Goal: Task Accomplishment & Management: Manage account settings

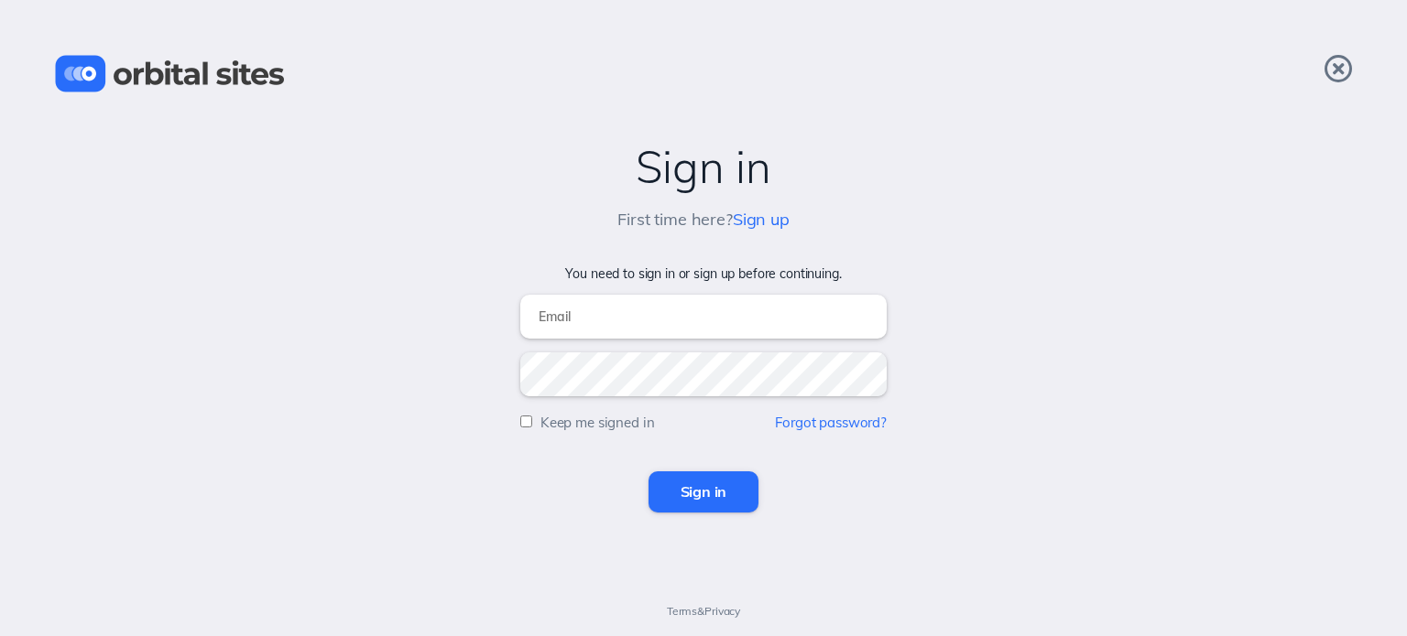
type input "[PERSON_NAME][EMAIL_ADDRESS][DOMAIN_NAME]"
click at [712, 497] on input "Sign in" at bounding box center [703, 492] width 111 height 40
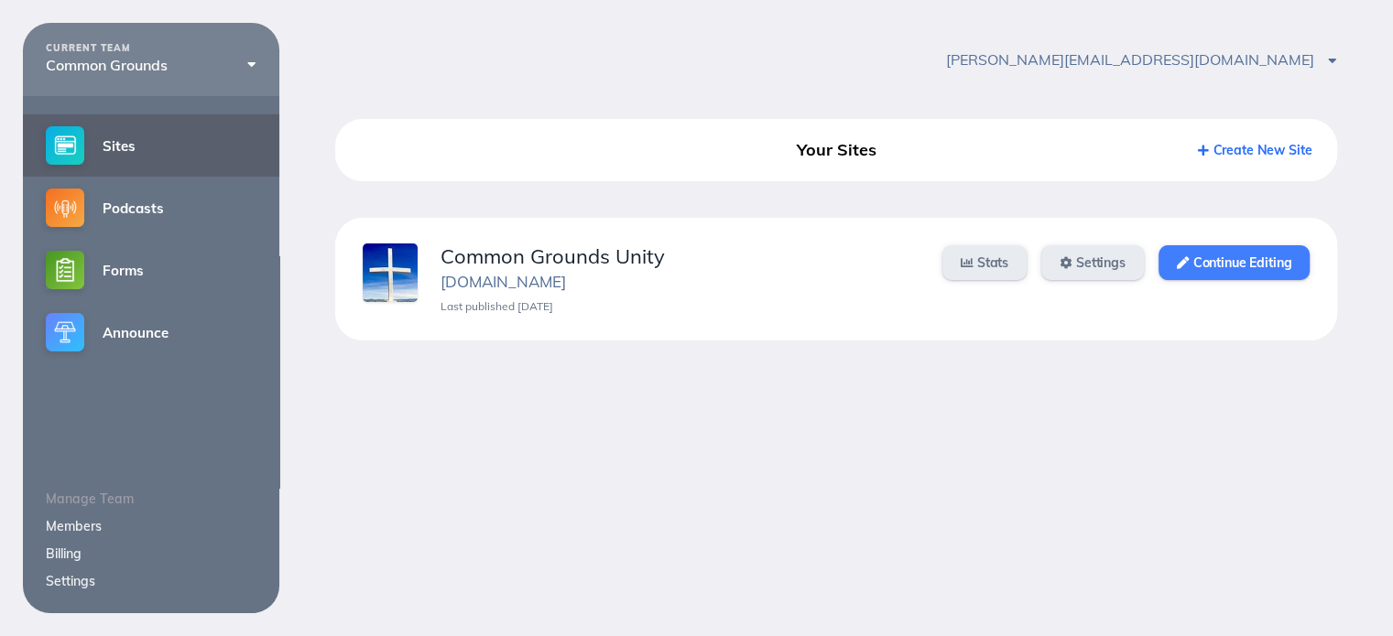
click at [1229, 258] on link "Continue Editing" at bounding box center [1233, 262] width 151 height 35
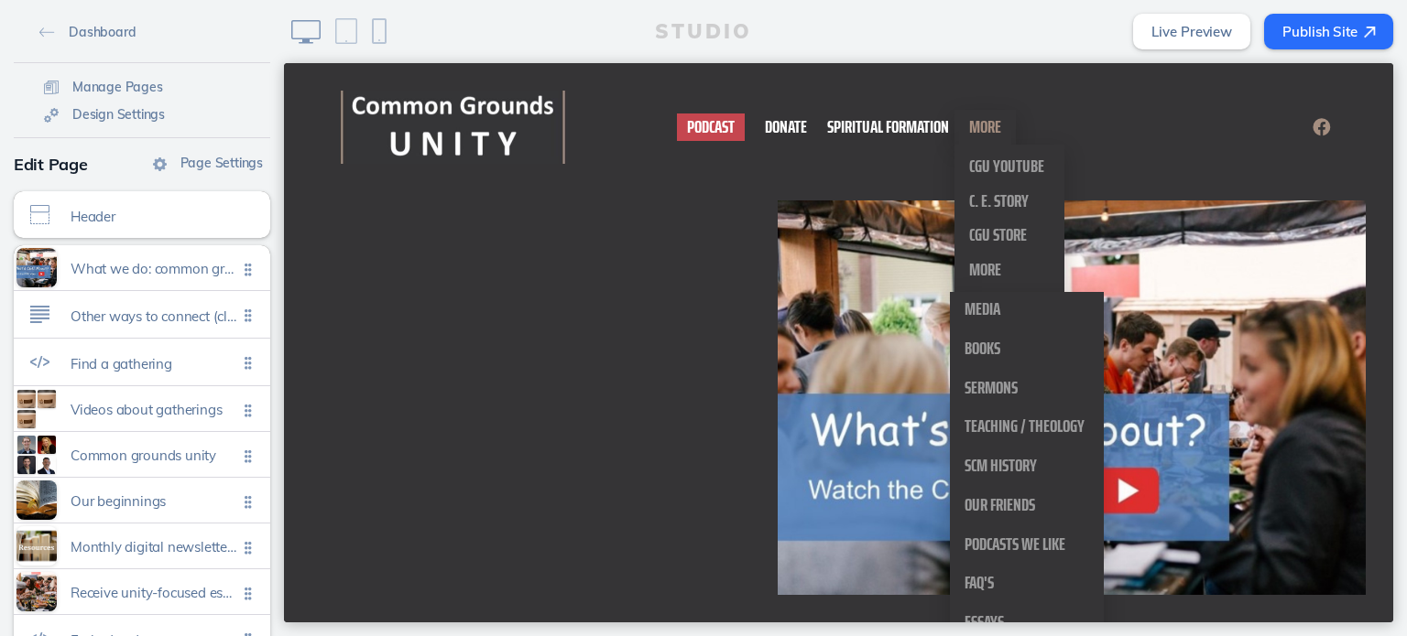
click at [997, 128] on link "More" at bounding box center [985, 127] width 52 height 35
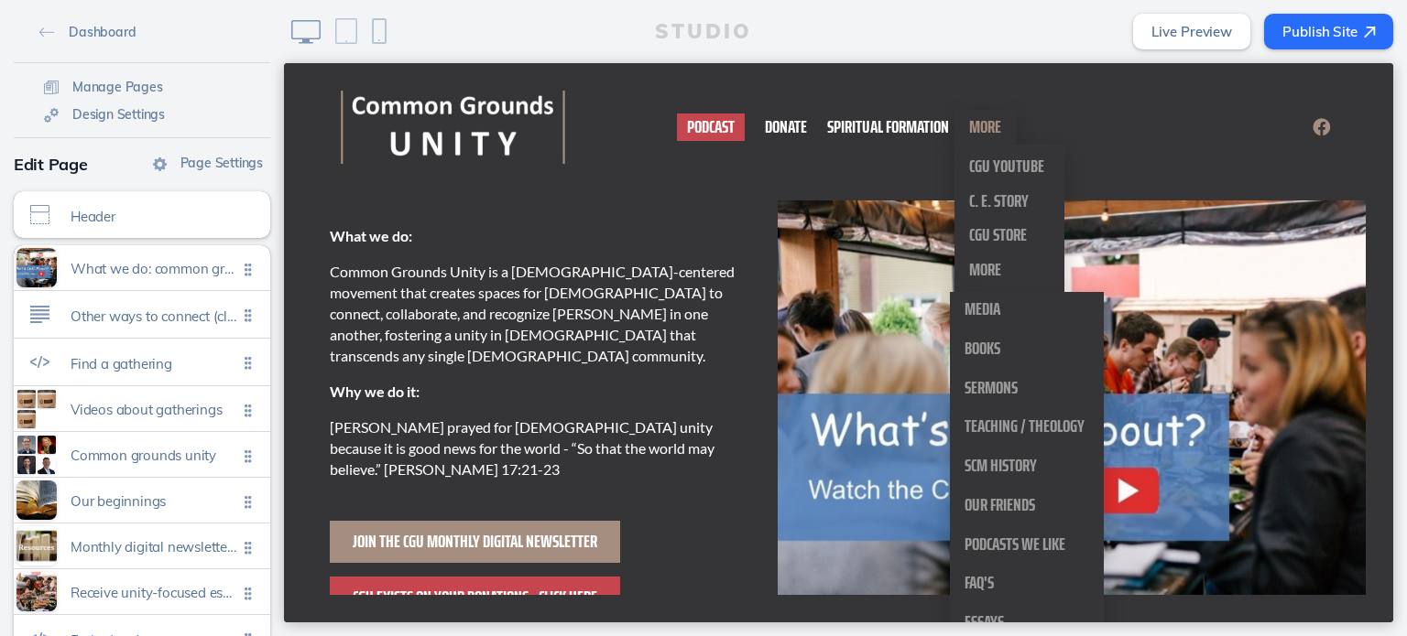
click at [981, 130] on link "More" at bounding box center [985, 127] width 52 height 35
click at [984, 263] on span "More" at bounding box center [985, 269] width 32 height 29
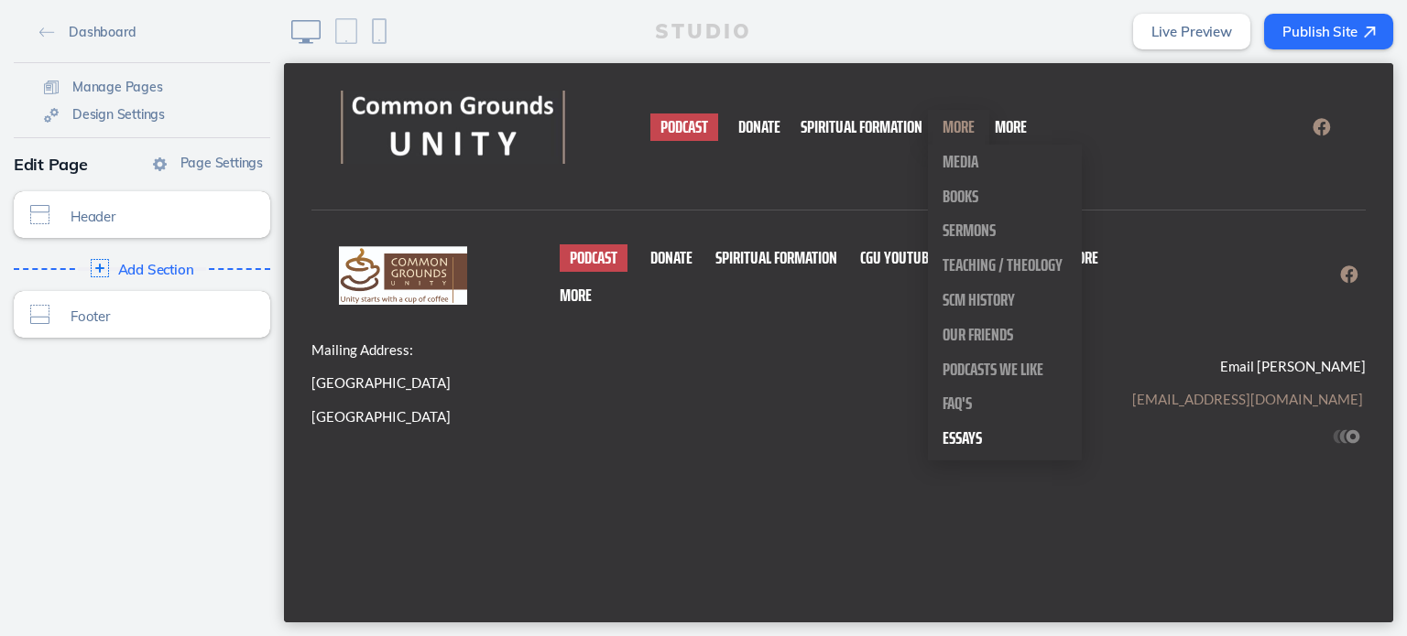
click at [960, 439] on span "Essays" at bounding box center [961, 437] width 39 height 29
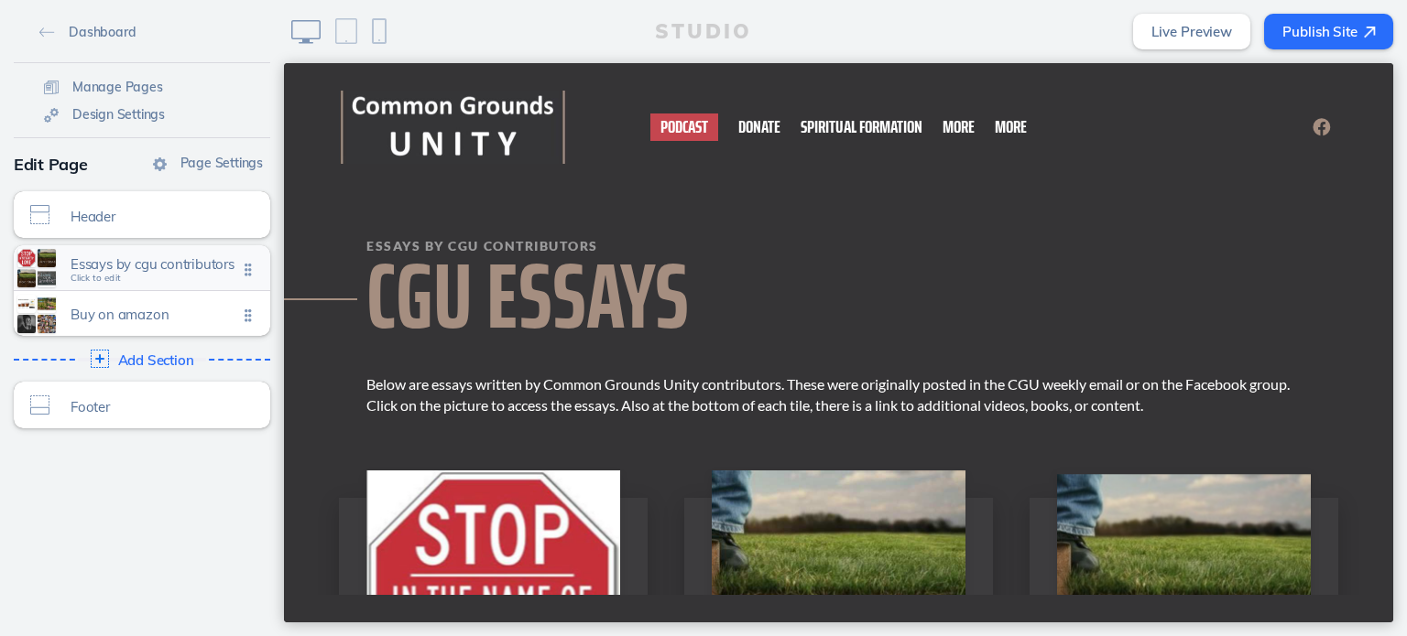
click at [187, 275] on span "Essays by cgu contributors Click to edit" at bounding box center [154, 269] width 167 height 16
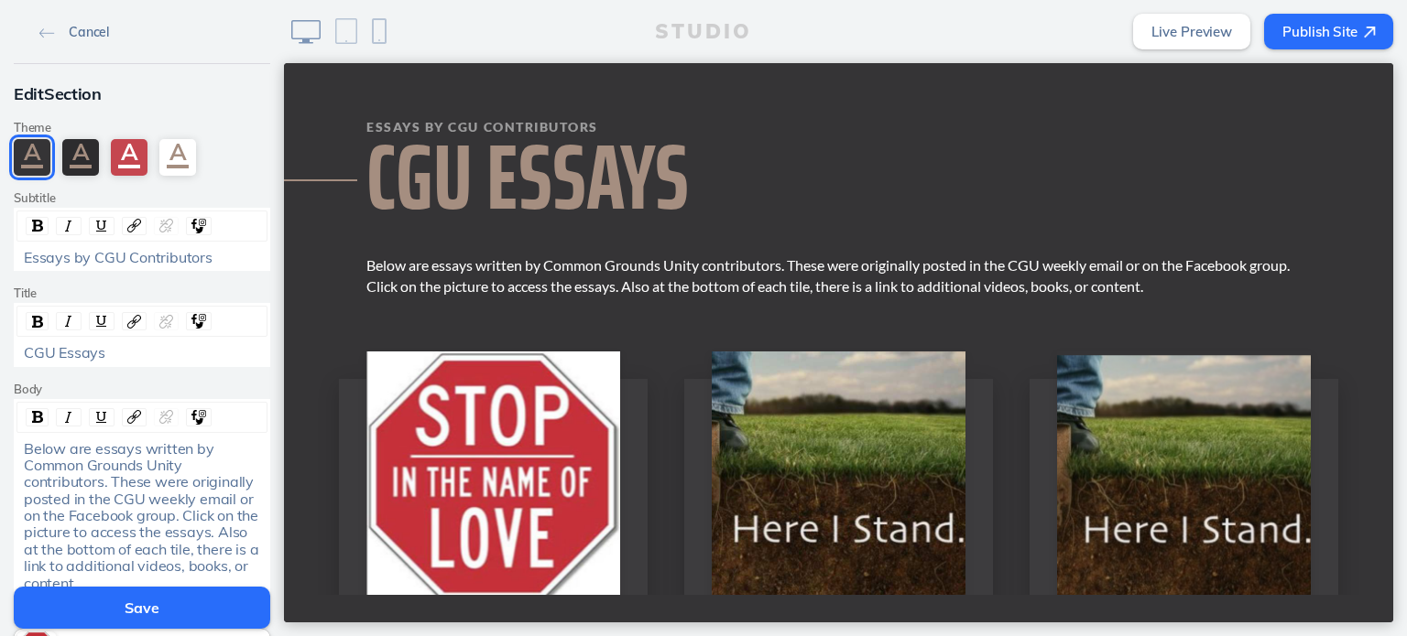
click at [86, 36] on span "Cancel" at bounding box center [89, 32] width 40 height 16
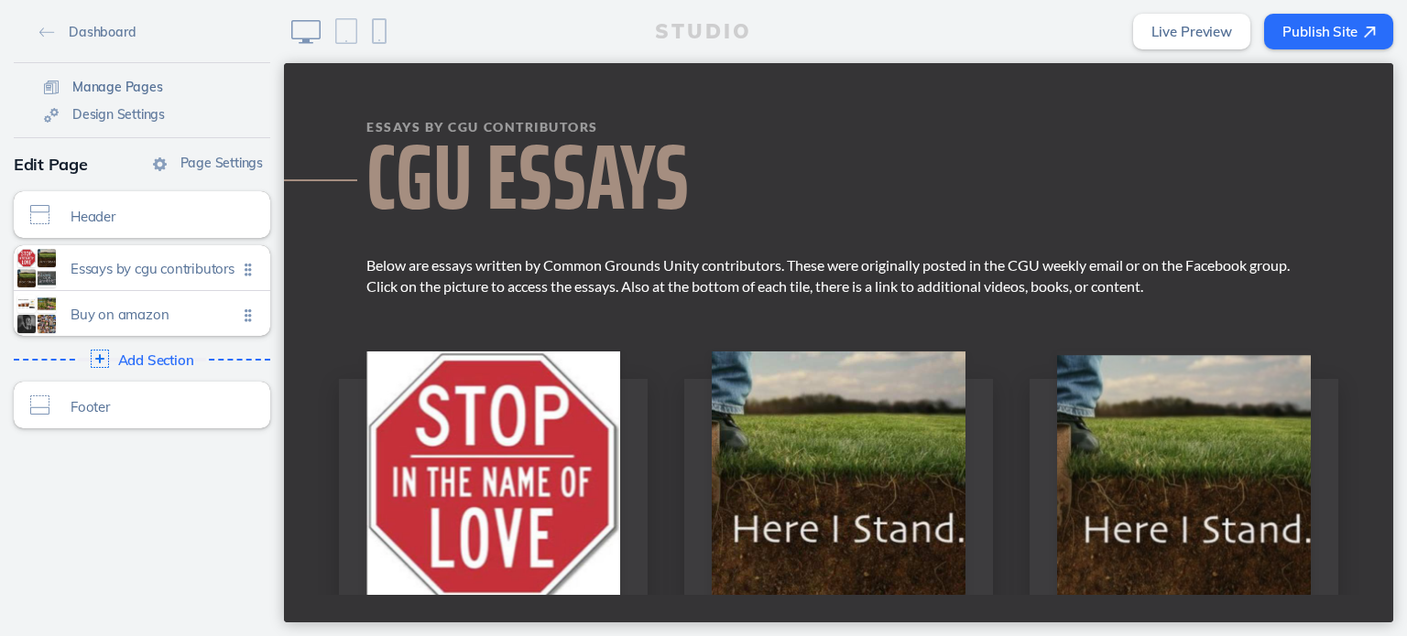
click at [109, 88] on span "Manage Pages" at bounding box center [117, 87] width 91 height 16
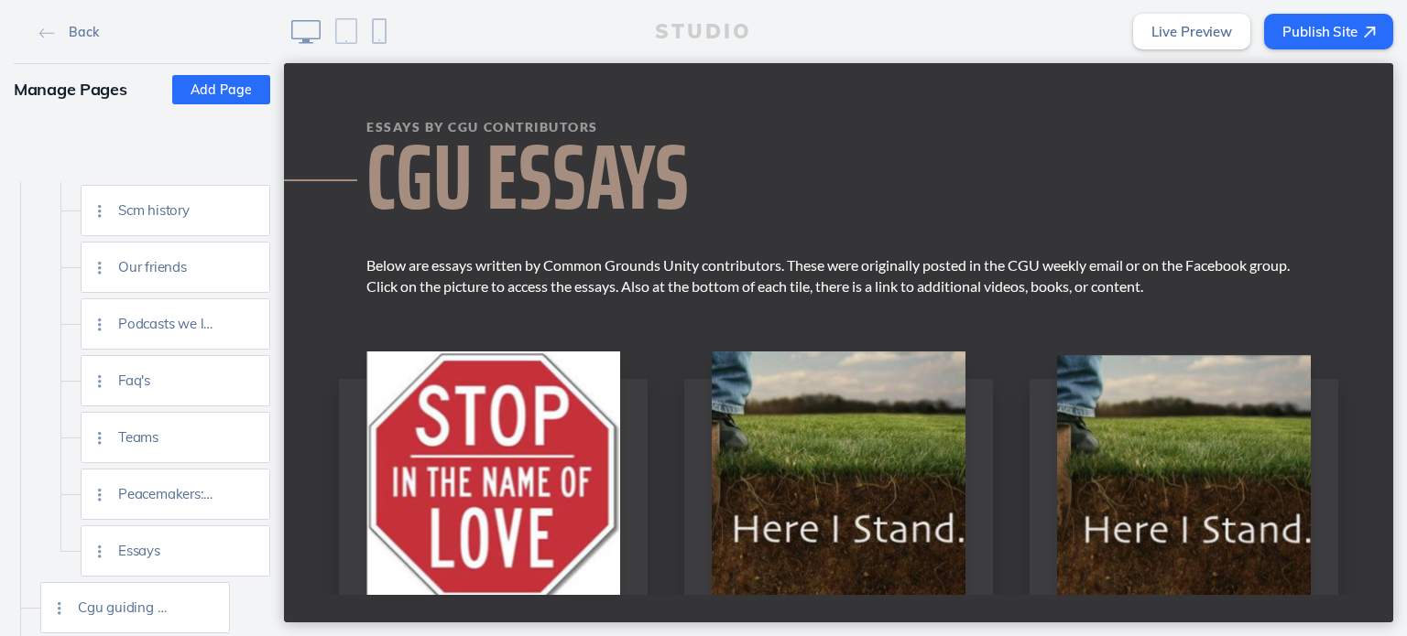
scroll to position [824, 0]
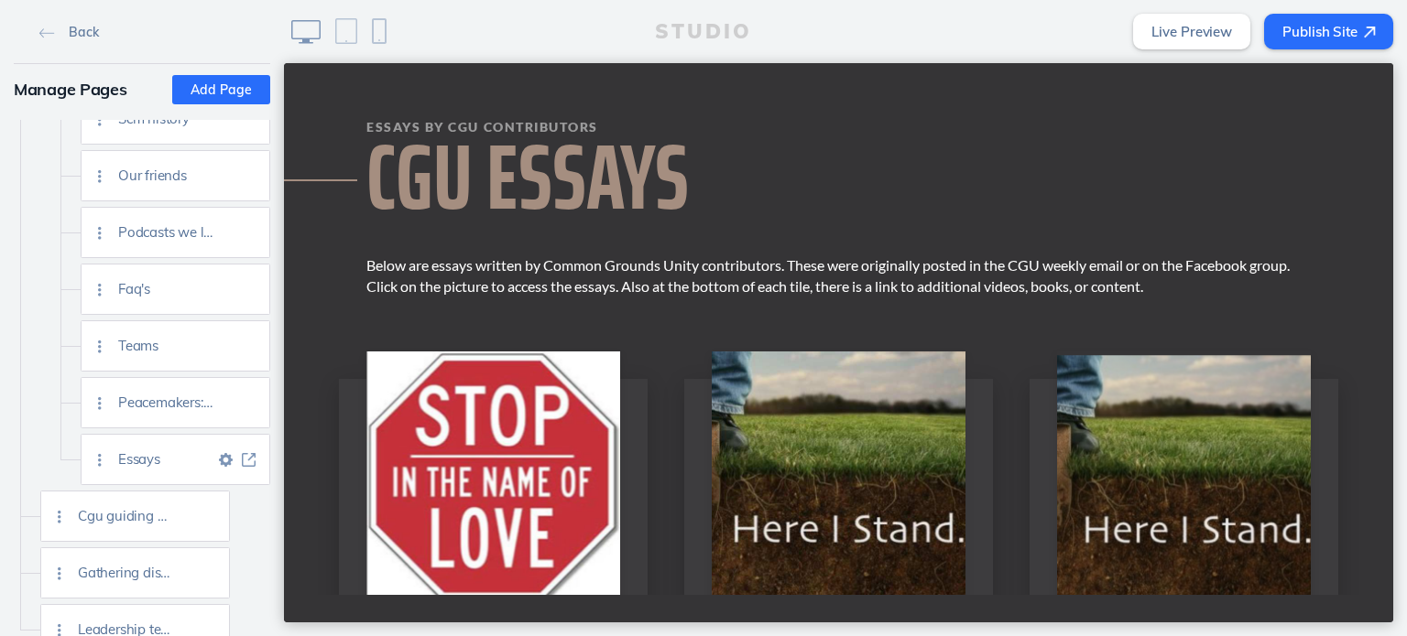
click at [223, 464] on img at bounding box center [226, 460] width 14 height 14
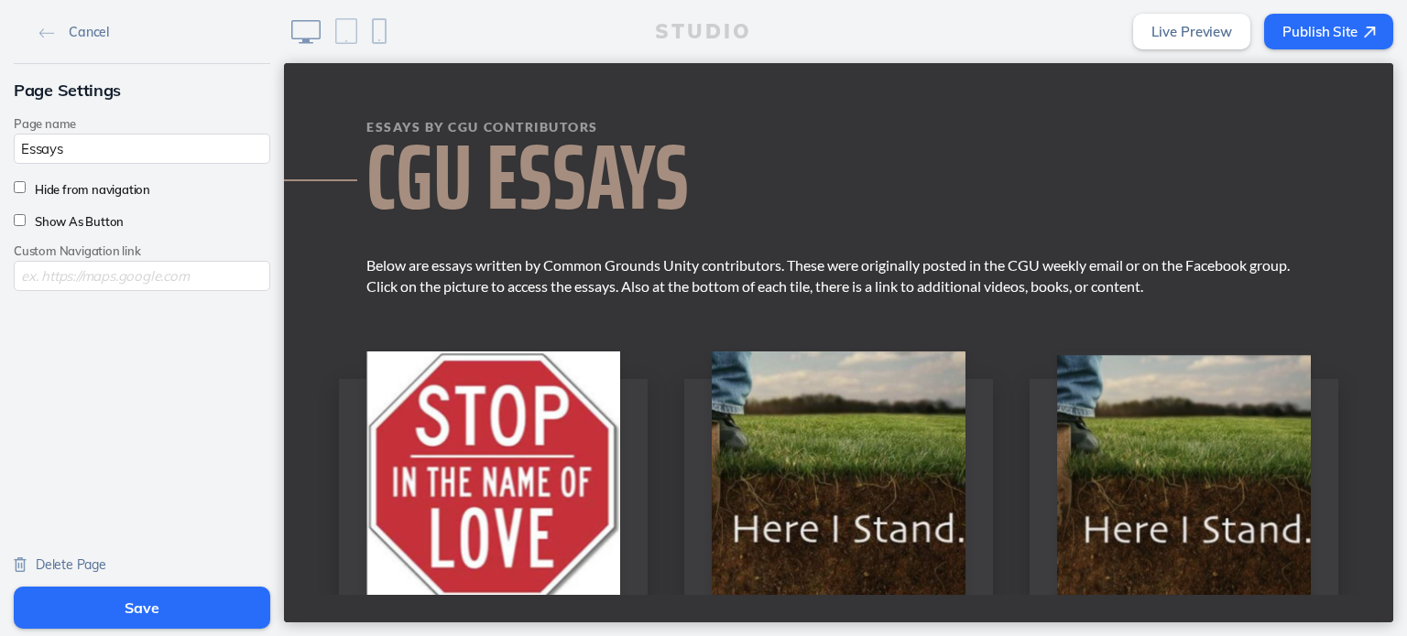
click at [14, 186] on input "Hide from navigation" at bounding box center [20, 187] width 12 height 12
checkbox input "true"
click at [150, 611] on button "Save" at bounding box center [142, 608] width 256 height 42
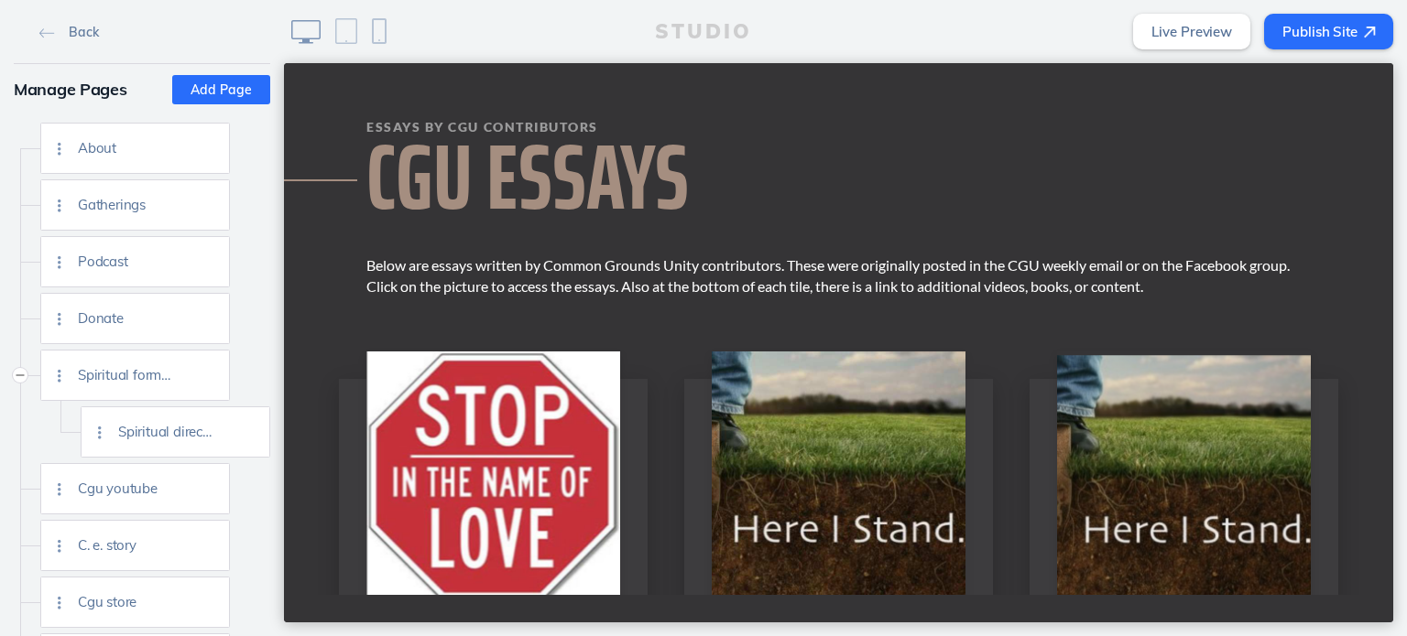
click at [1329, 27] on button "Publish Site" at bounding box center [1328, 32] width 129 height 36
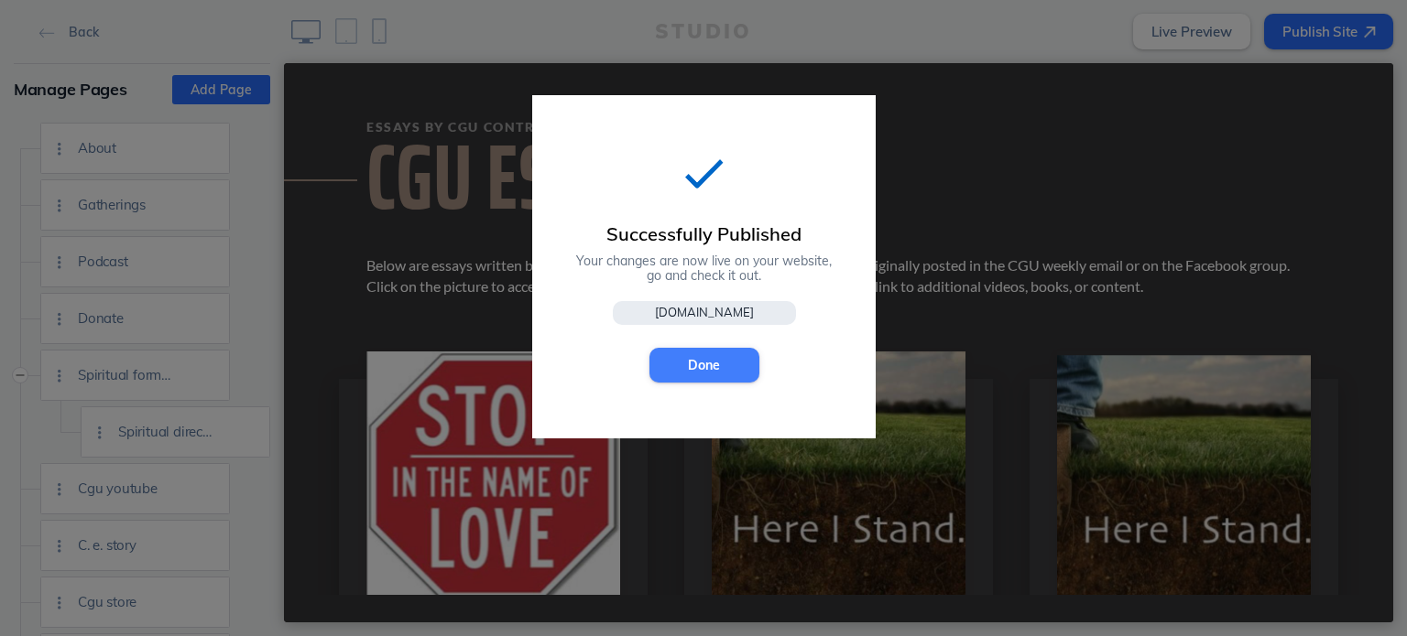
click at [709, 367] on button "Done" at bounding box center [704, 365] width 110 height 35
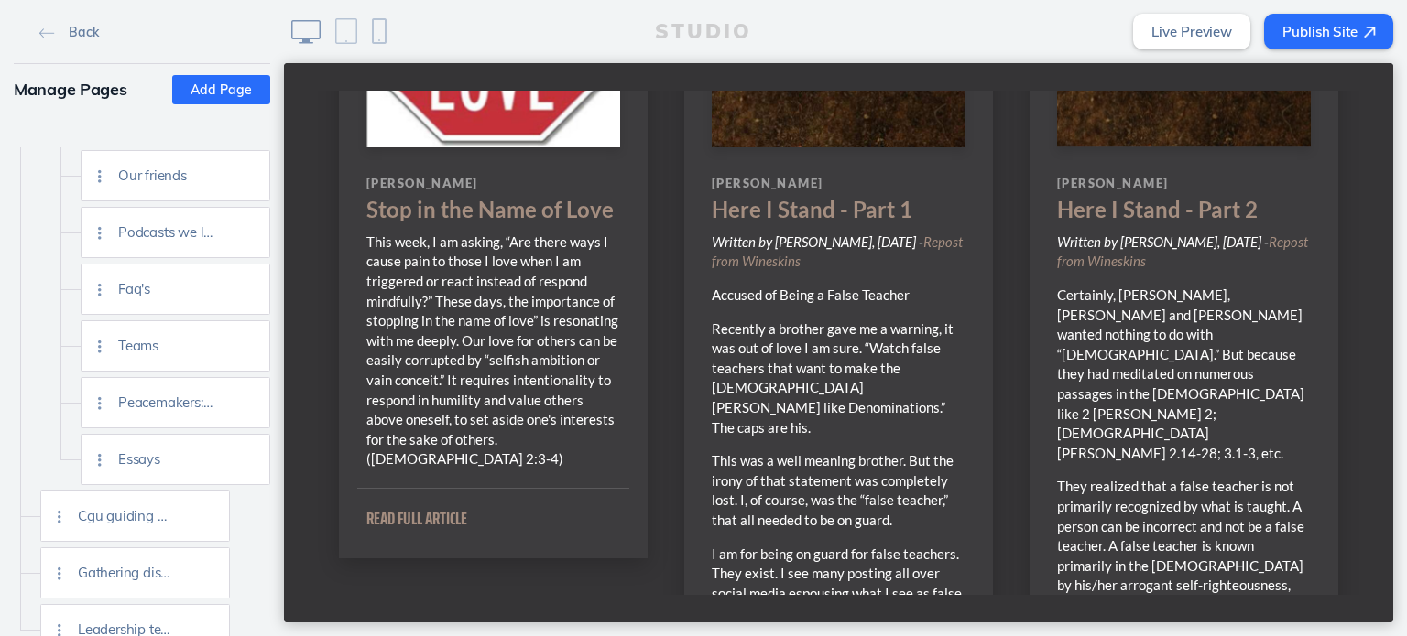
scroll to position [863, 0]
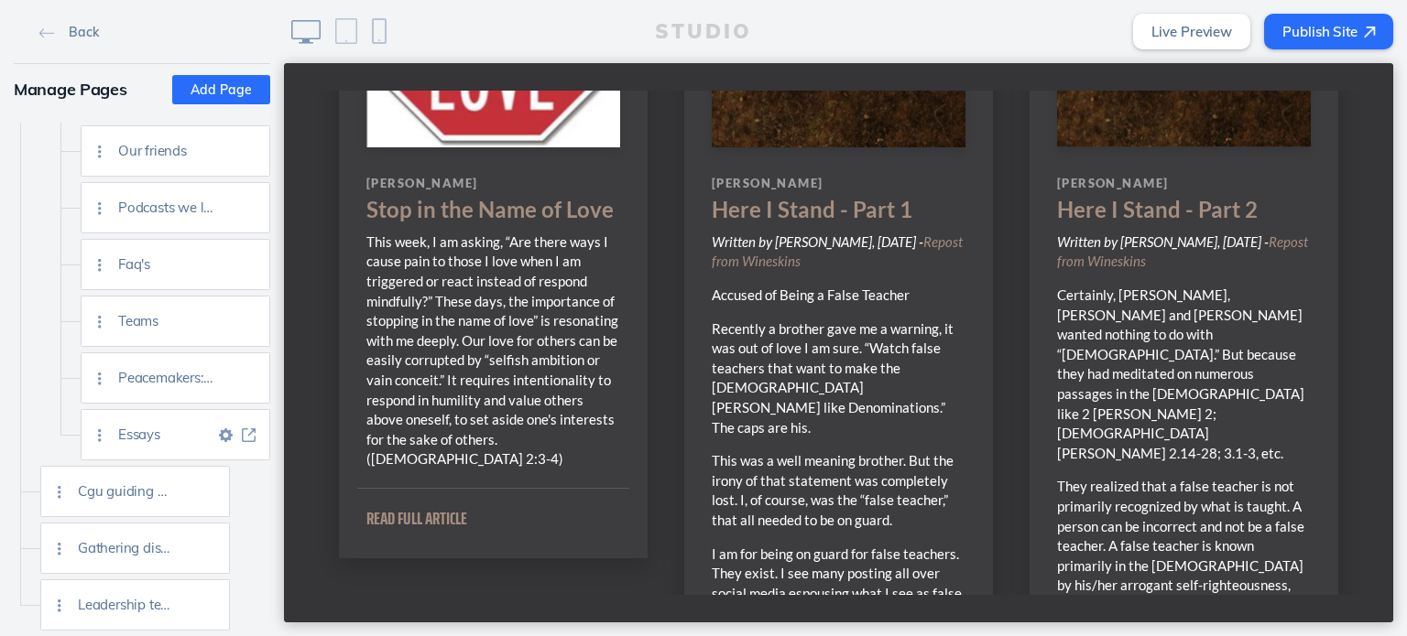
click at [153, 427] on span "Essays" at bounding box center [166, 435] width 96 height 16
click at [136, 427] on span "Essays" at bounding box center [166, 435] width 96 height 16
click at [135, 427] on span "Essays" at bounding box center [166, 435] width 96 height 16
click at [250, 429] on img at bounding box center [249, 436] width 14 height 14
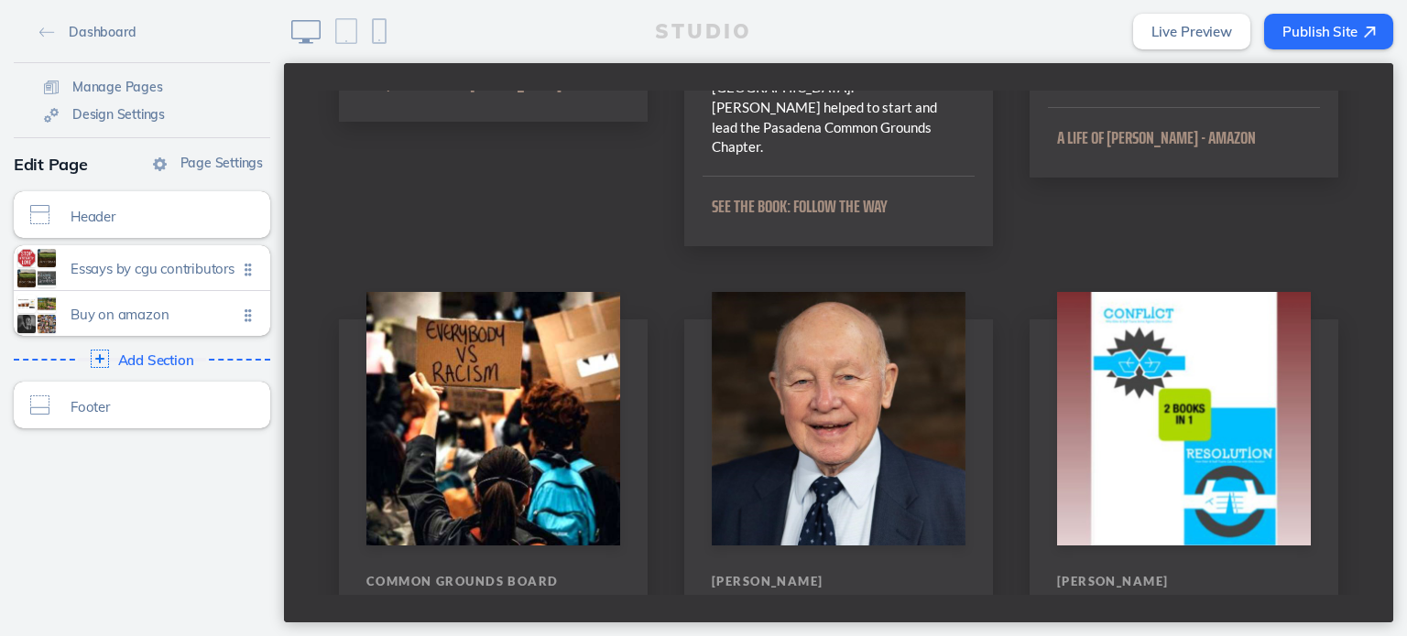
scroll to position [12455, 0]
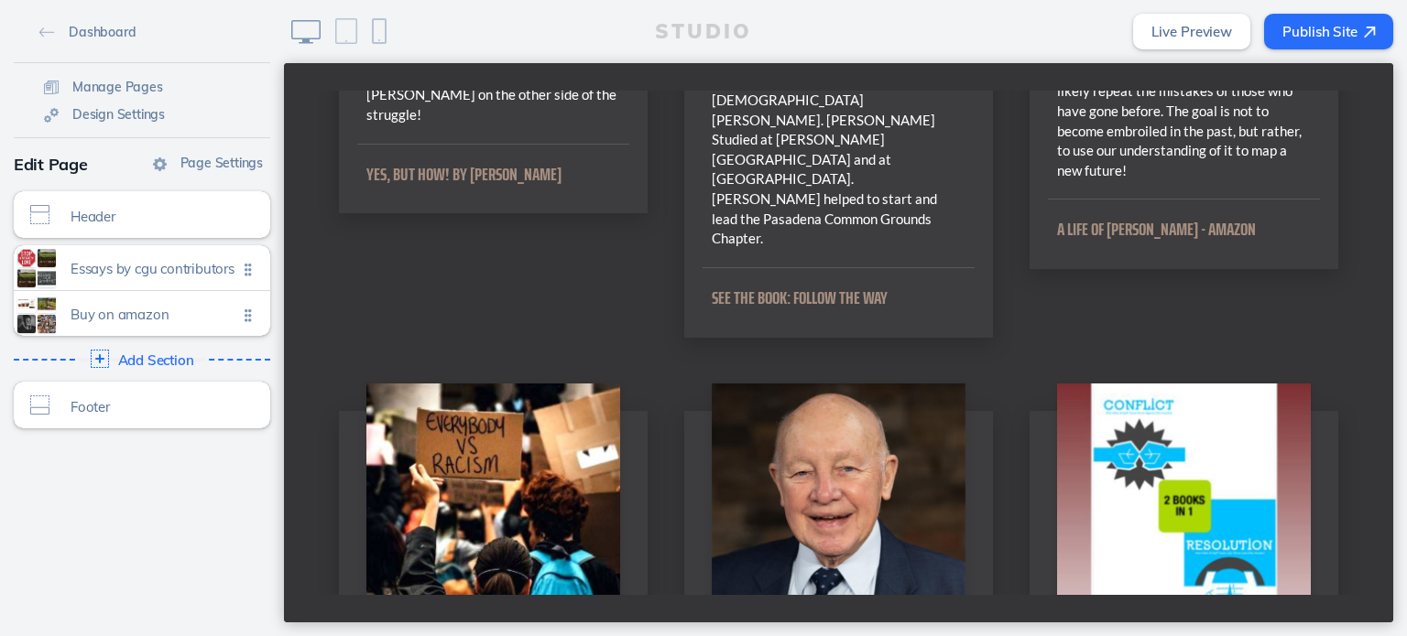
click at [141, 358] on span "Add Section" at bounding box center [156, 361] width 80 height 16
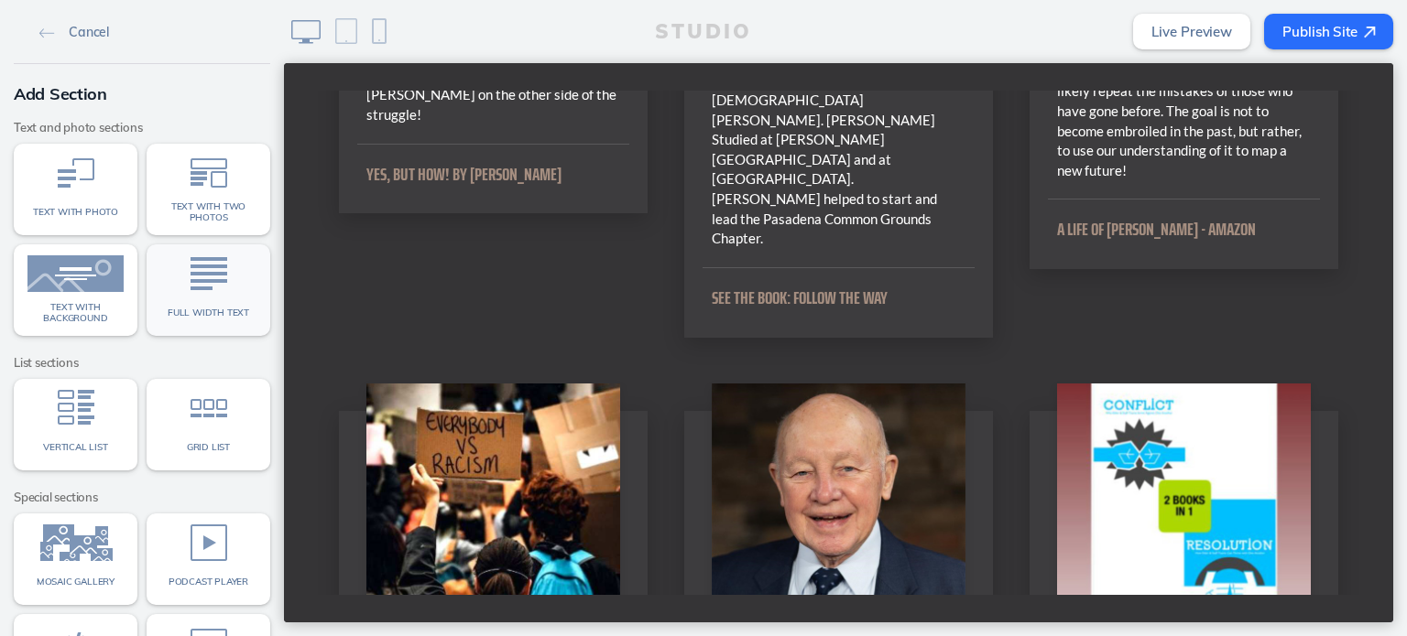
click at [190, 277] on img at bounding box center [208, 274] width 37 height 37
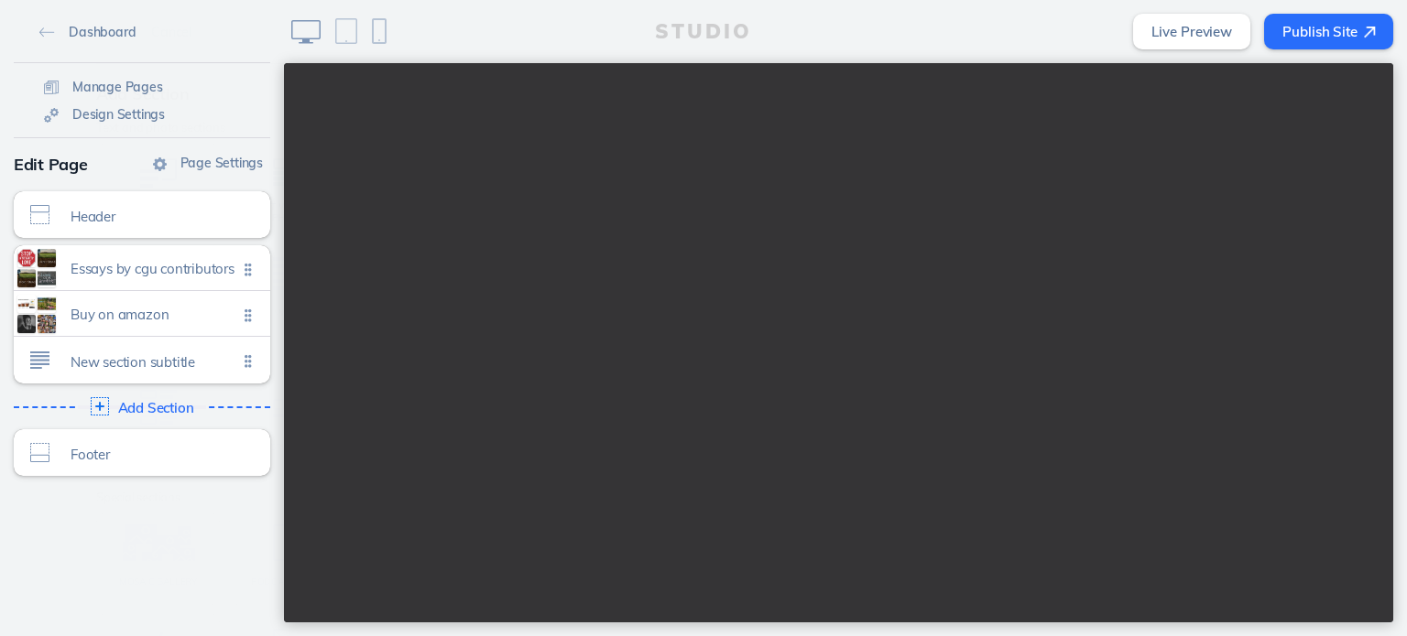
scroll to position [35784, 0]
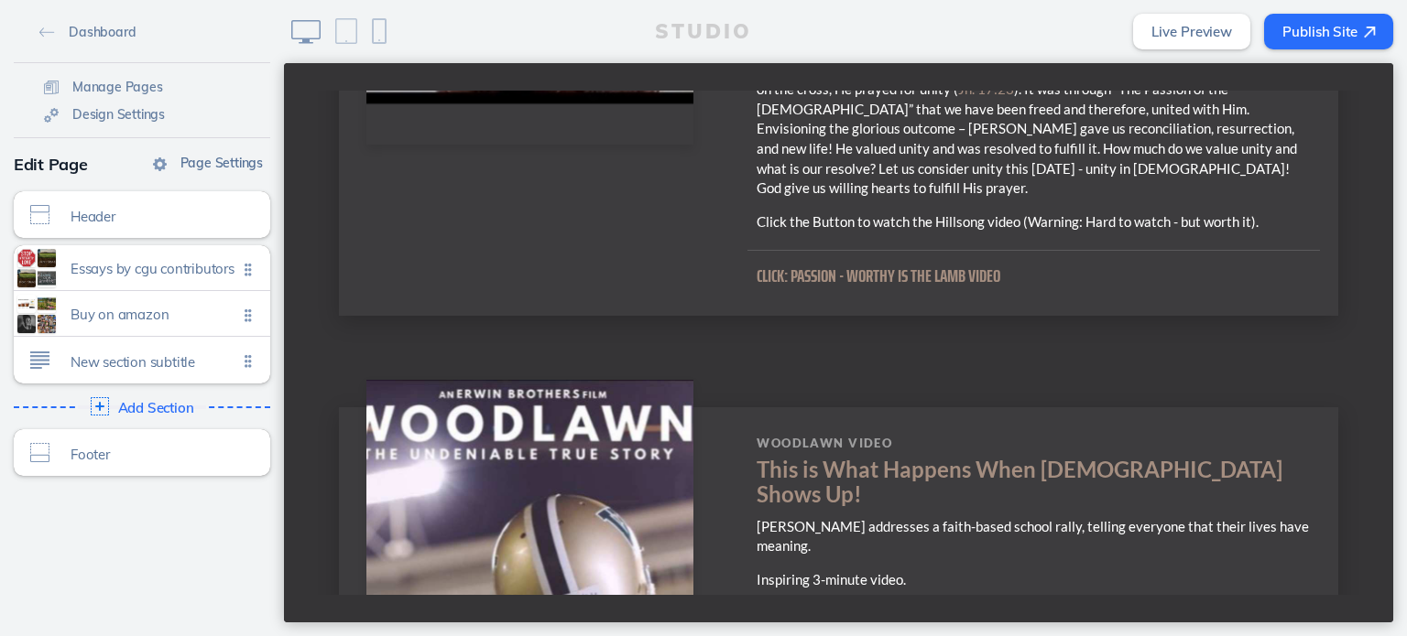
click at [160, 163] on img at bounding box center [160, 165] width 14 height 14
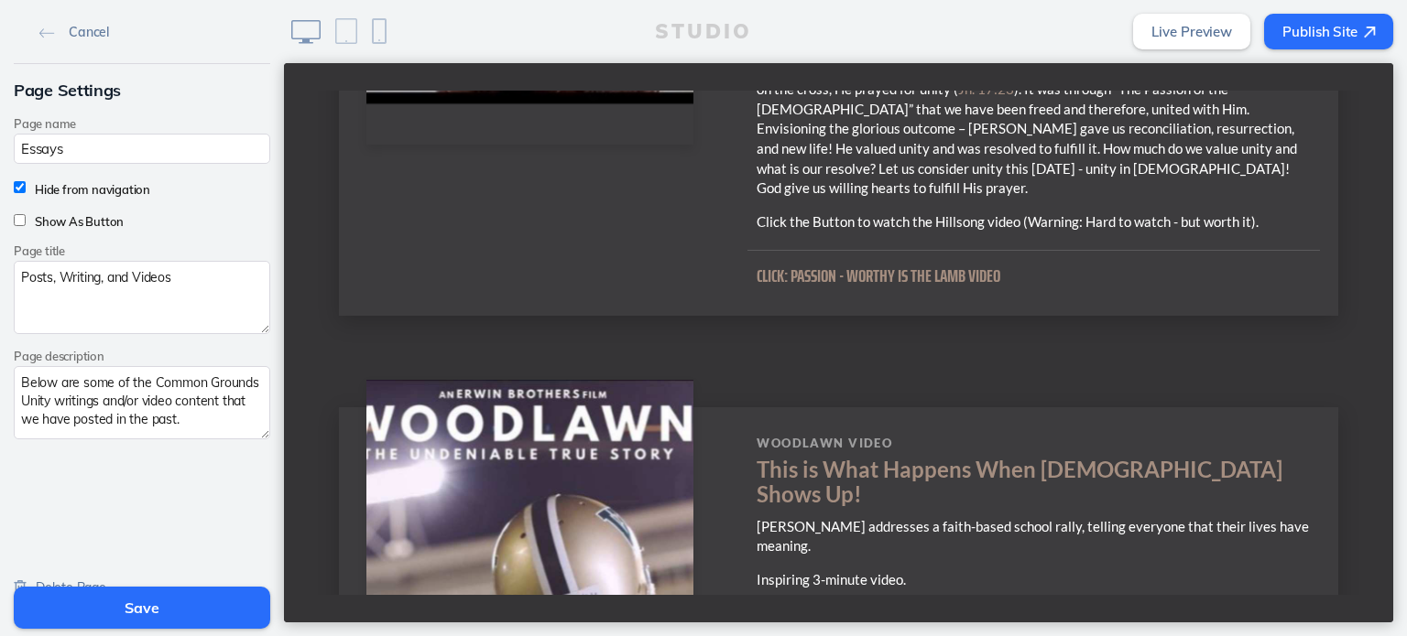
click at [164, 608] on button "Save" at bounding box center [142, 608] width 256 height 42
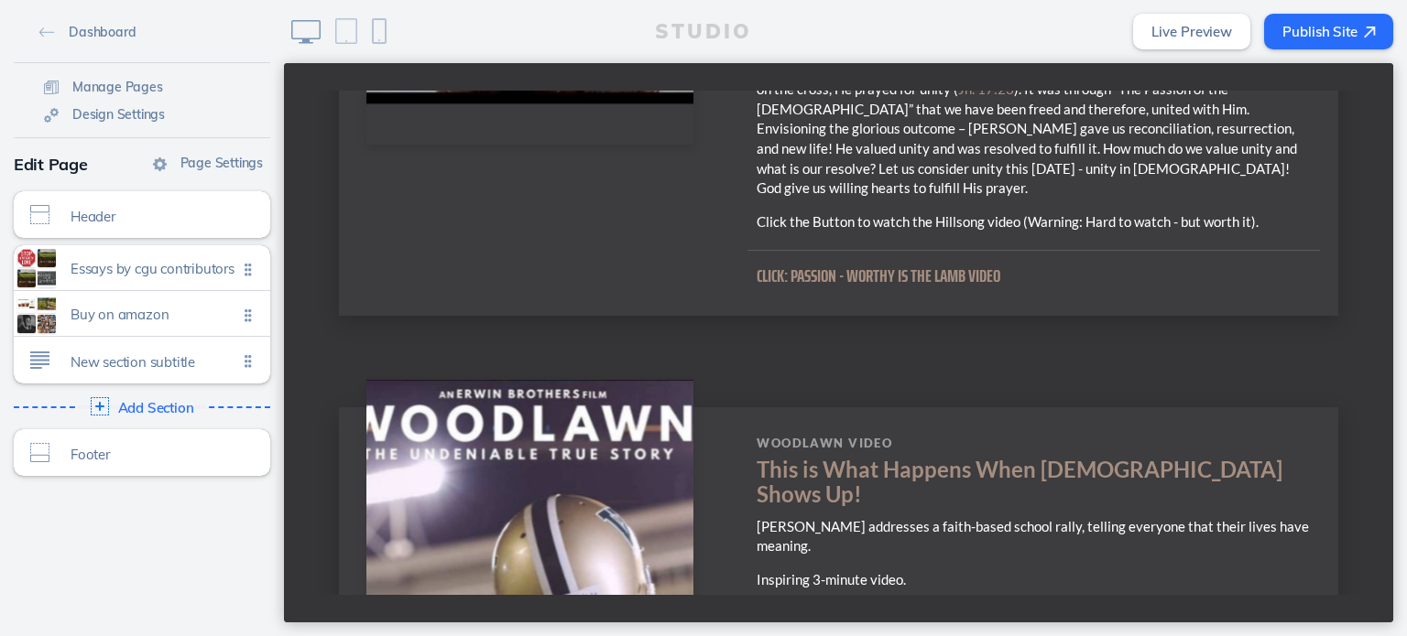
click at [94, 359] on span "New section subtitle" at bounding box center [154, 358] width 167 height 16
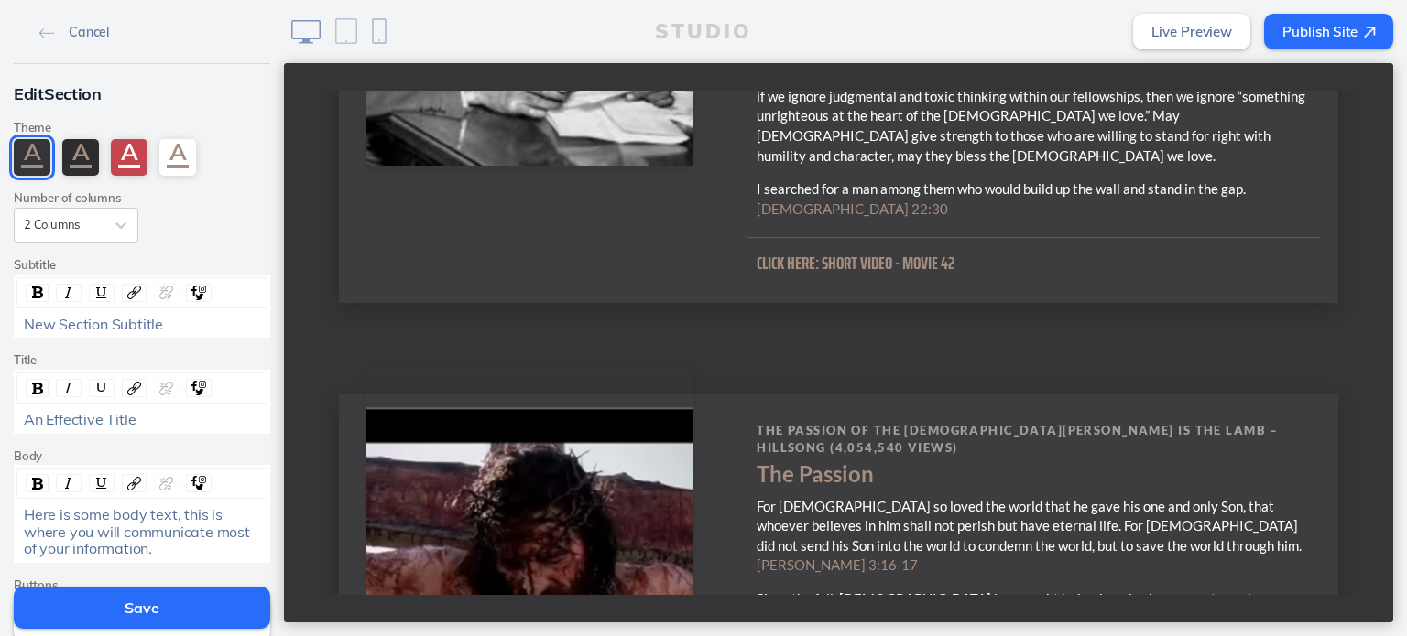
scroll to position [35876, 0]
